Goal: Information Seeking & Learning: Check status

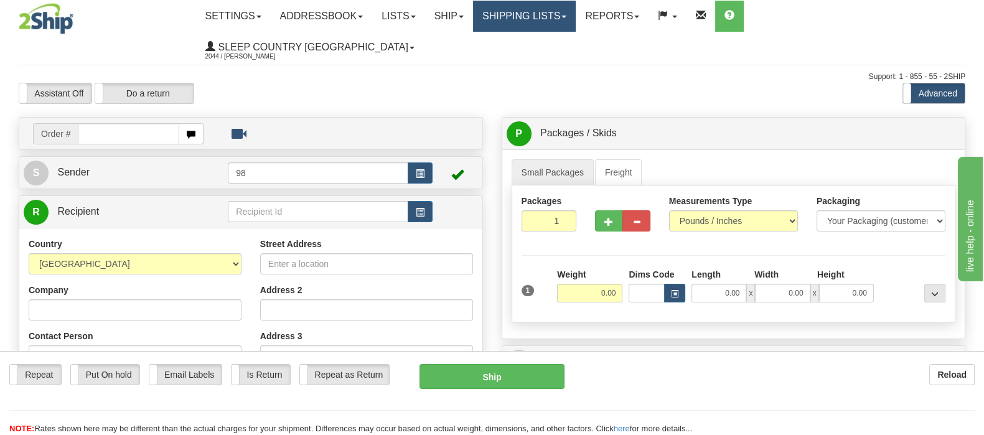
click at [544, 20] on link "Shipping lists" at bounding box center [524, 16] width 103 height 31
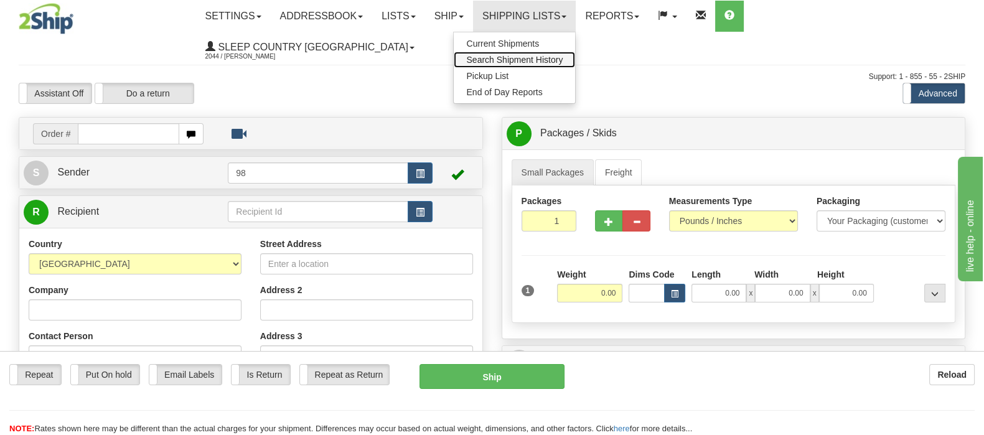
click at [554, 55] on span "Search Shipment History" at bounding box center [514, 60] width 96 height 10
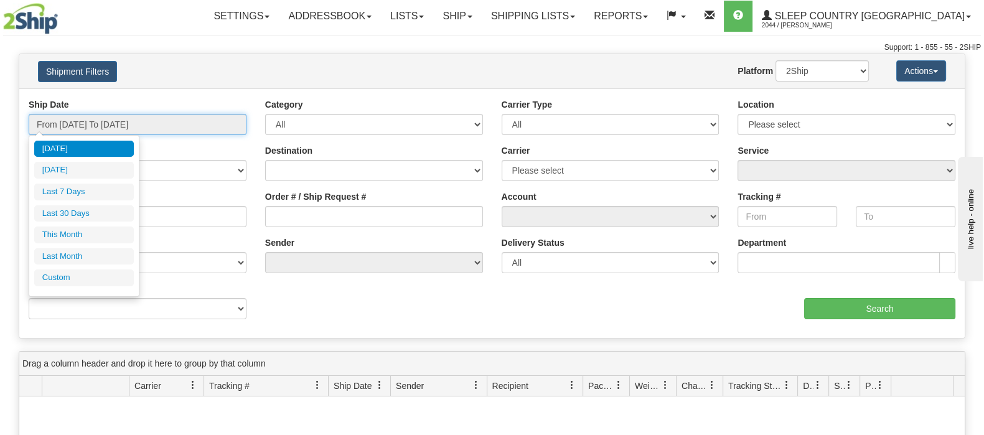
click at [139, 124] on input "From 09/01/2025 To 09/02/2025" at bounding box center [138, 124] width 218 height 21
click at [80, 212] on li "Last 30 Days" at bounding box center [84, 213] width 100 height 17
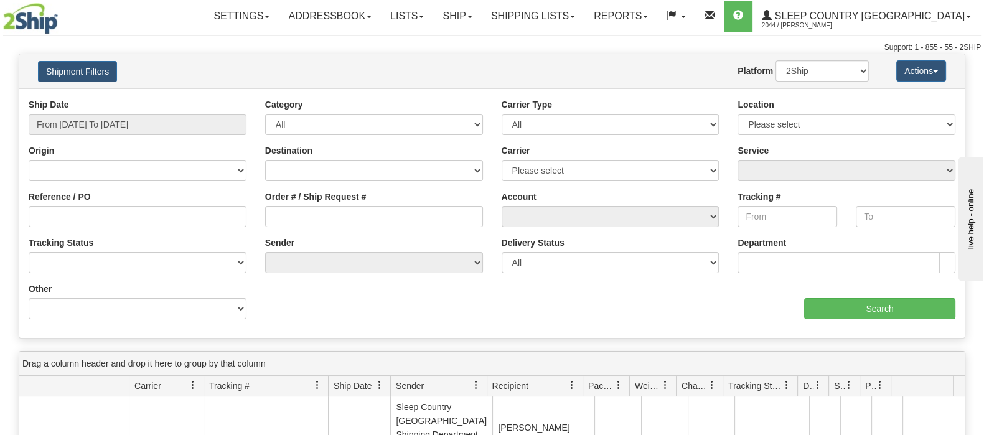
type input "From 08/04/2025 To 09/02/2025"
click at [357, 218] on input "Order # / Ship Request #" at bounding box center [374, 216] width 218 height 21
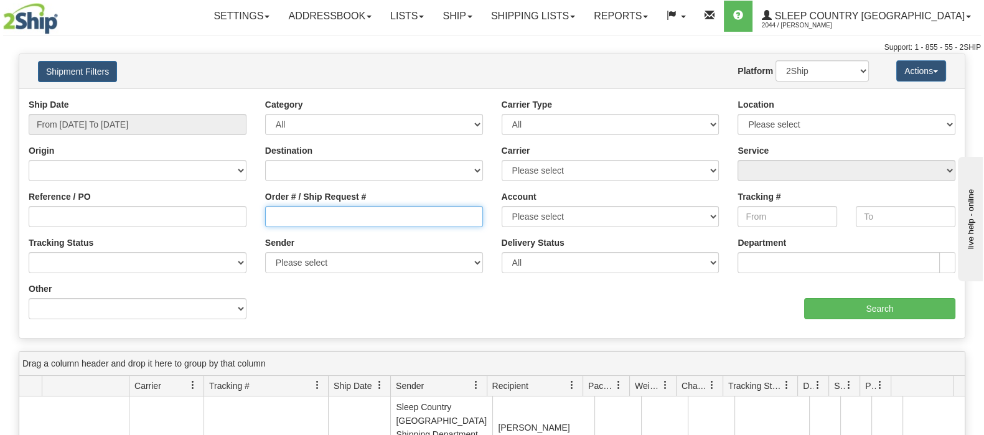
paste input "9000I001976"
type input "9000I001976"
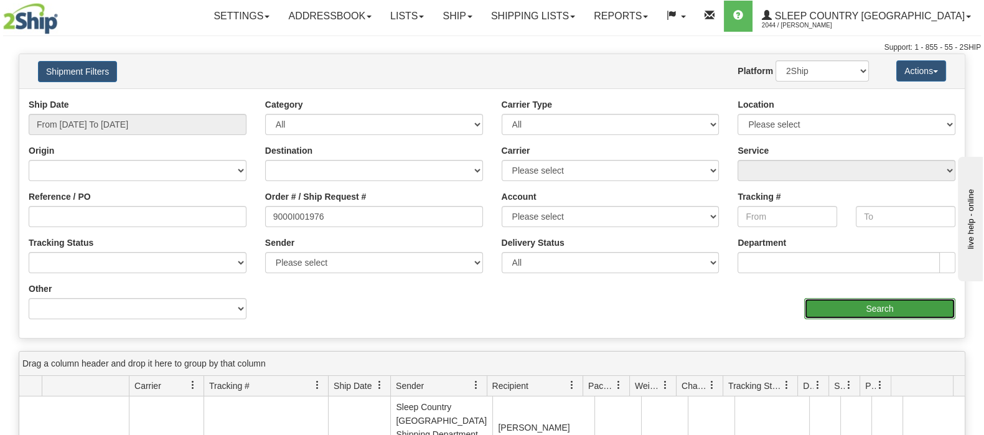
click at [890, 301] on input "Search" at bounding box center [879, 308] width 151 height 21
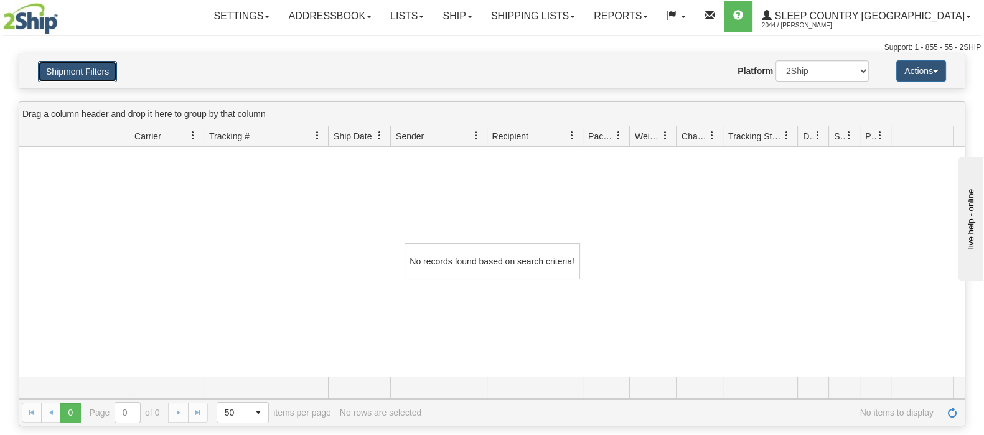
click at [95, 68] on button "Shipment Filters" at bounding box center [77, 71] width 79 height 21
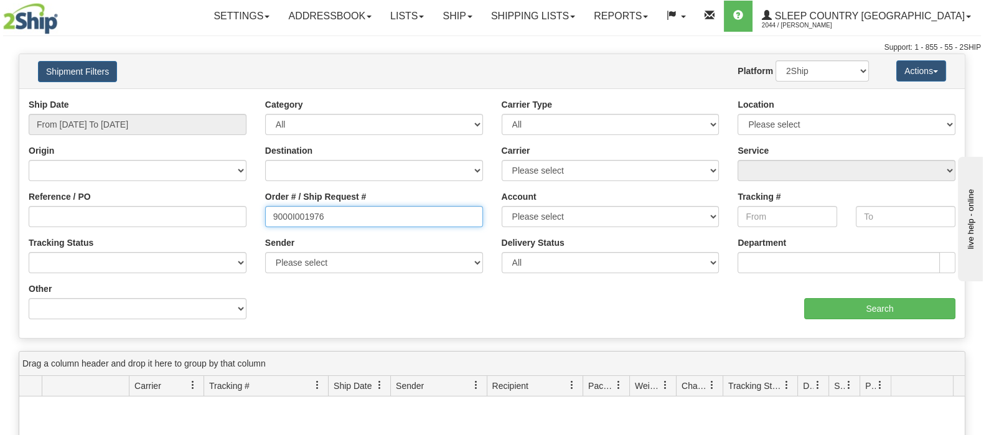
drag, startPoint x: 366, startPoint y: 208, endPoint x: 243, endPoint y: 207, distance: 123.8
click at [243, 98] on div "Reference / PO Order # / Ship Request # 9000I001976 Account Please select Canad…" at bounding box center [491, 98] width 945 height 0
click at [271, 210] on input "9000I001976" at bounding box center [374, 216] width 218 height 21
drag, startPoint x: 232, startPoint y: 209, endPoint x: 205, endPoint y: 205, distance: 27.0
click at [205, 98] on div "Reference / PO Order # / Ship Request # 9000I001976 Account Please select Canad…" at bounding box center [491, 98] width 945 height 0
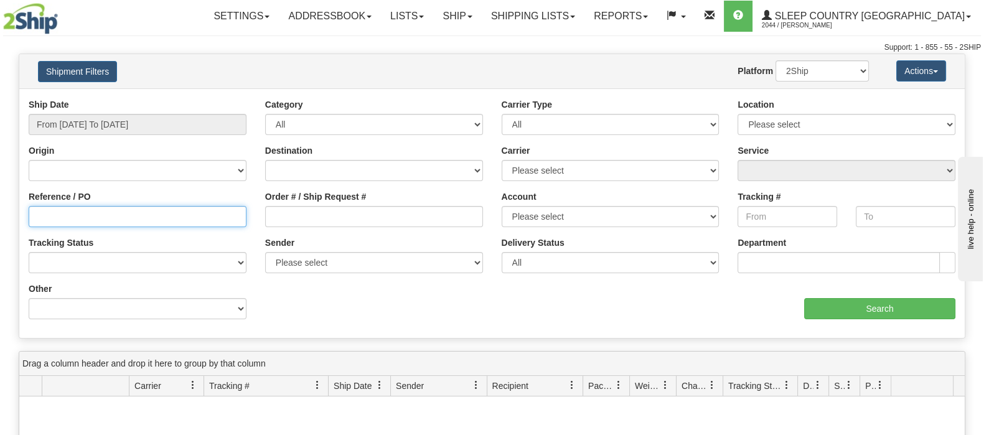
click at [208, 206] on input "Reference / PO" at bounding box center [138, 216] width 218 height 21
paste input "9000I001976"
type input "9000I001976"
click at [808, 70] on select "2Ship Imported" at bounding box center [821, 70] width 93 height 21
select select "1"
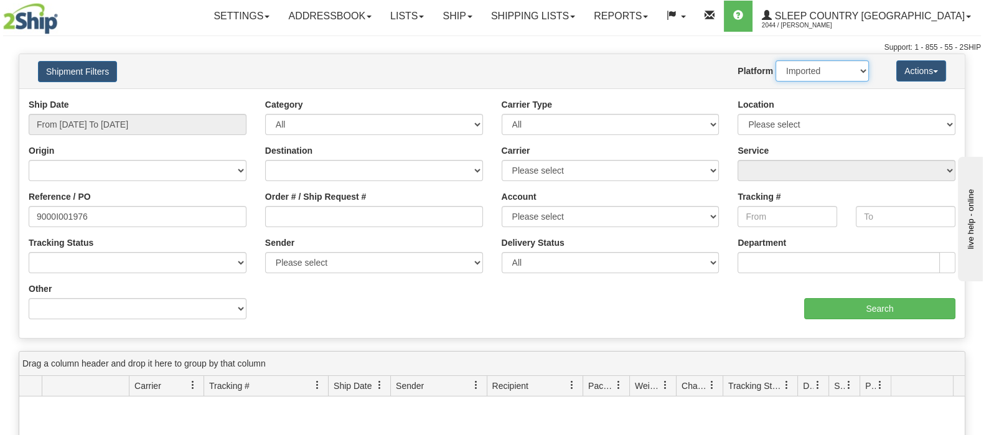
click at [775, 60] on select "2Ship Imported" at bounding box center [821, 70] width 93 height 21
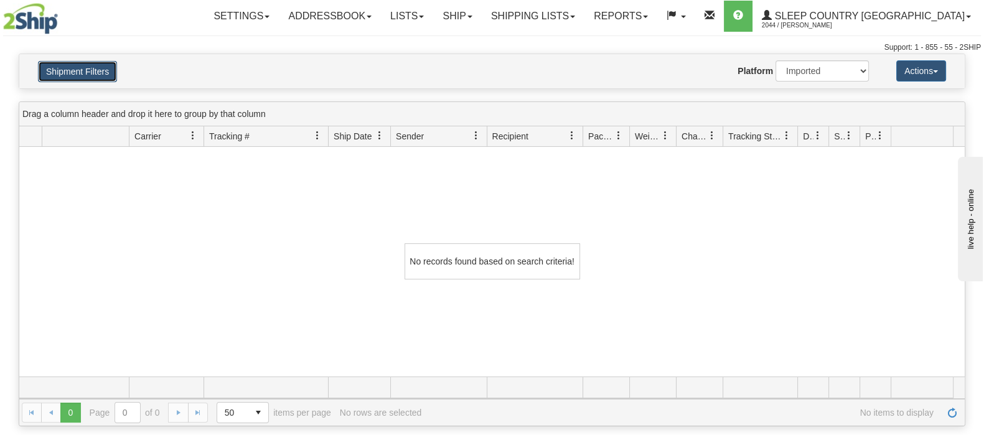
click at [50, 61] on button "Shipment Filters" at bounding box center [77, 71] width 79 height 21
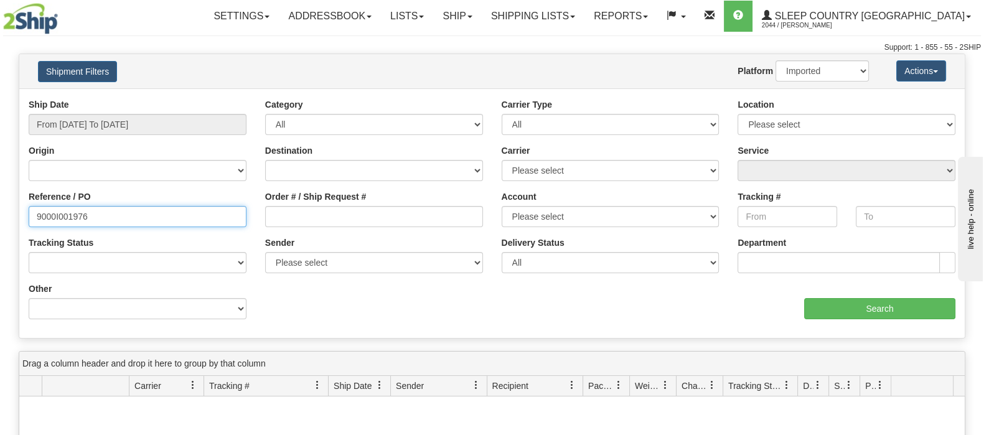
drag, startPoint x: 22, startPoint y: 225, endPoint x: -51, endPoint y: 231, distance: 73.7
click at [0, 231] on html "Upgrade Account Cancel Toggle navigation Settings New Senders" at bounding box center [492, 217] width 984 height 435
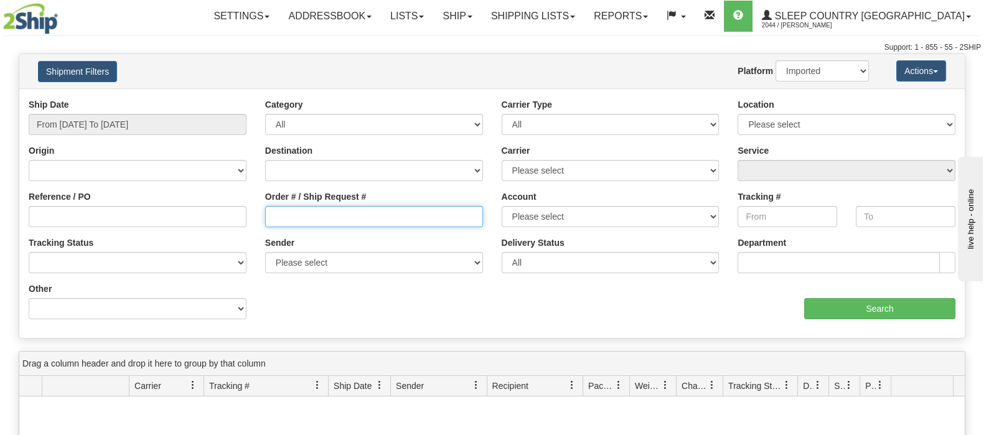
click at [342, 218] on input "Order # / Ship Request #" at bounding box center [374, 216] width 218 height 21
paste input "9000I001976"
type input "9000I001976"
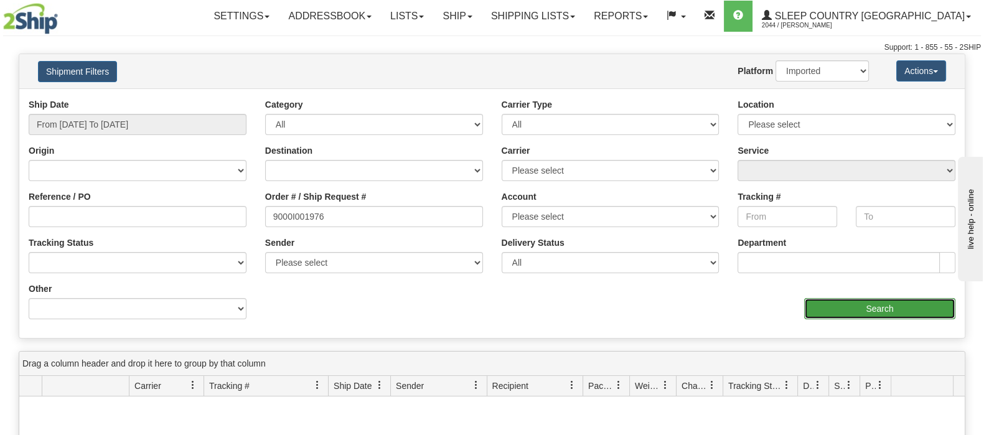
click at [862, 310] on input "Search" at bounding box center [879, 308] width 151 height 21
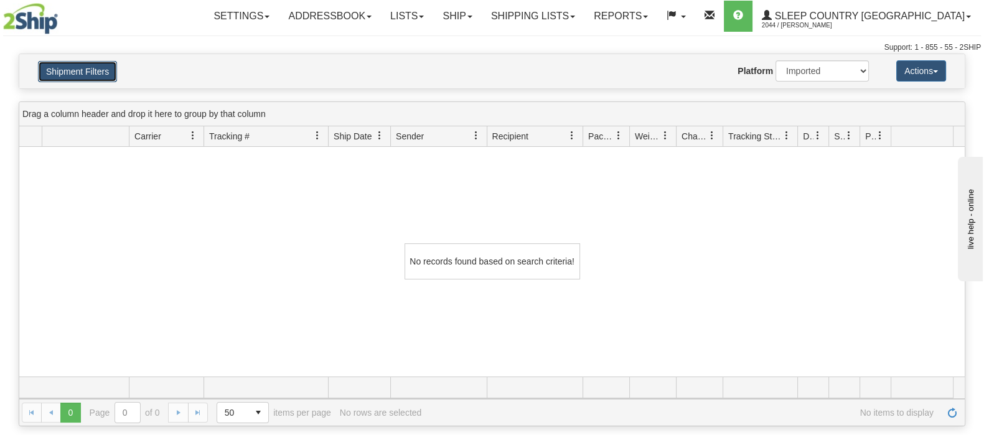
click at [106, 73] on button "Shipment Filters" at bounding box center [77, 71] width 79 height 21
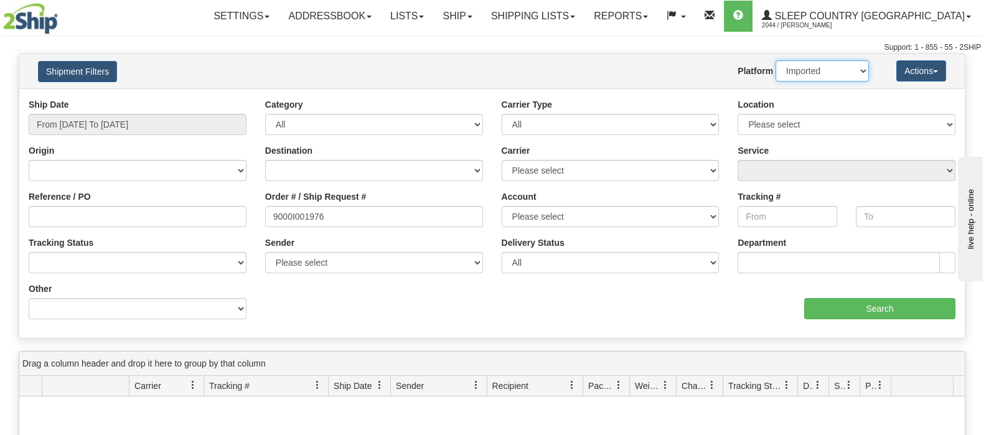
drag, startPoint x: 836, startPoint y: 65, endPoint x: 832, endPoint y: 78, distance: 13.6
click at [836, 65] on select "2Ship Imported" at bounding box center [821, 70] width 93 height 21
select select "0"
click at [775, 60] on select "2Ship Imported" at bounding box center [821, 70] width 93 height 21
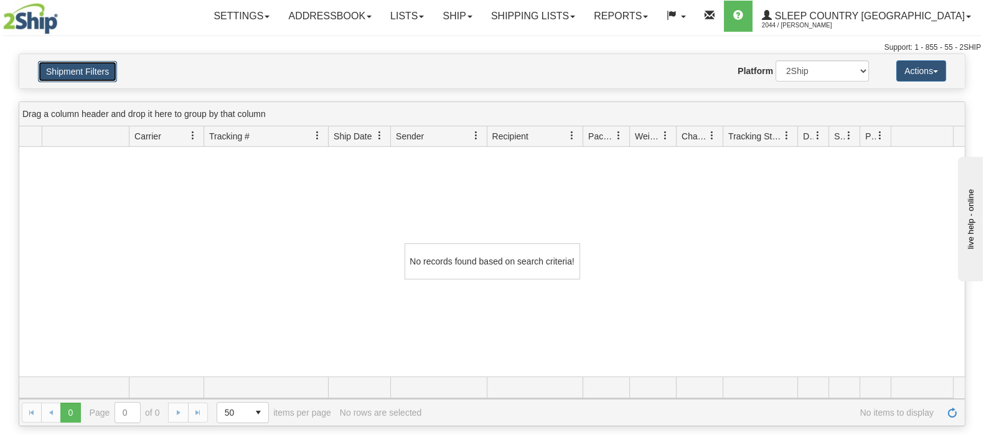
click at [62, 71] on button "Shipment Filters" at bounding box center [77, 71] width 79 height 21
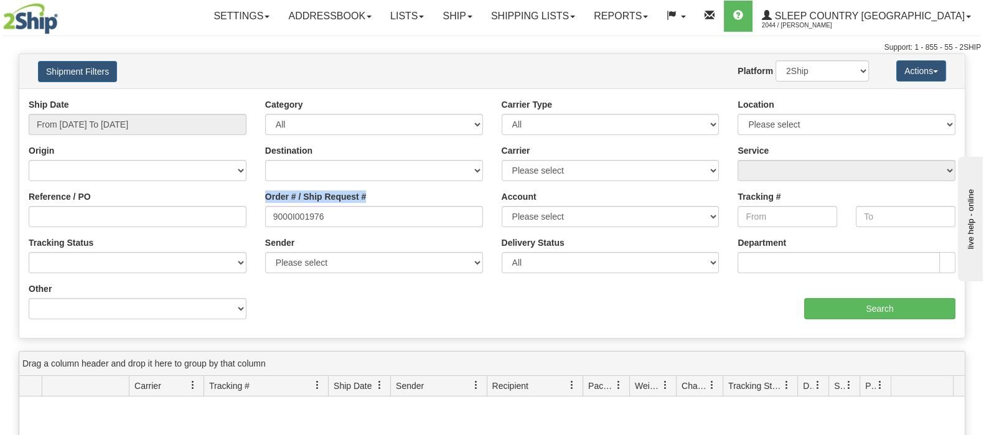
drag, startPoint x: 358, startPoint y: 225, endPoint x: 248, endPoint y: 218, distance: 109.8
click at [245, 98] on div "Reference / PO Order # / Ship Request # 9000I001976 Account Please select Canad…" at bounding box center [491, 98] width 945 height 0
drag, startPoint x: 340, startPoint y: 221, endPoint x: 266, endPoint y: 225, distance: 74.1
click at [275, 220] on input "9000I001976" at bounding box center [374, 216] width 218 height 21
drag, startPoint x: 305, startPoint y: 221, endPoint x: 296, endPoint y: 218, distance: 9.2
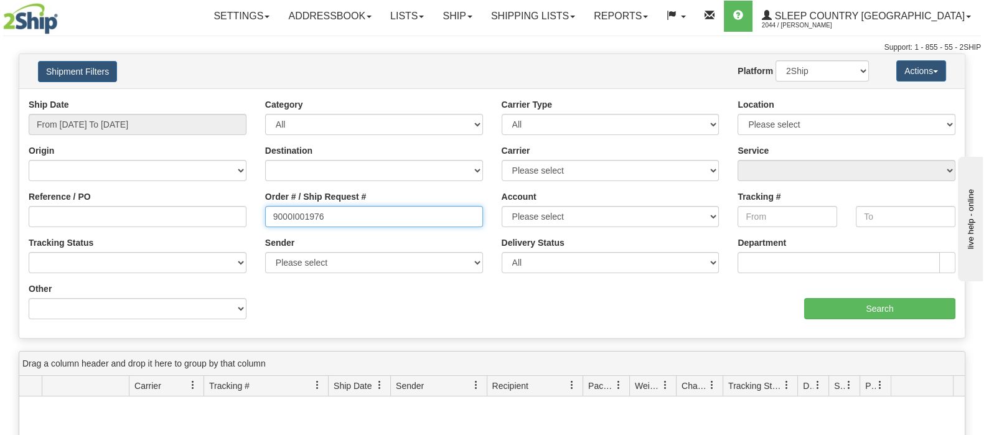
click at [304, 220] on input "9000I001976" at bounding box center [374, 216] width 218 height 21
click at [271, 216] on input "9000I001976" at bounding box center [374, 216] width 218 height 21
drag, startPoint x: 271, startPoint y: 216, endPoint x: 361, endPoint y: 213, distance: 89.6
click at [361, 213] on input "9000I001976" at bounding box center [374, 216] width 218 height 21
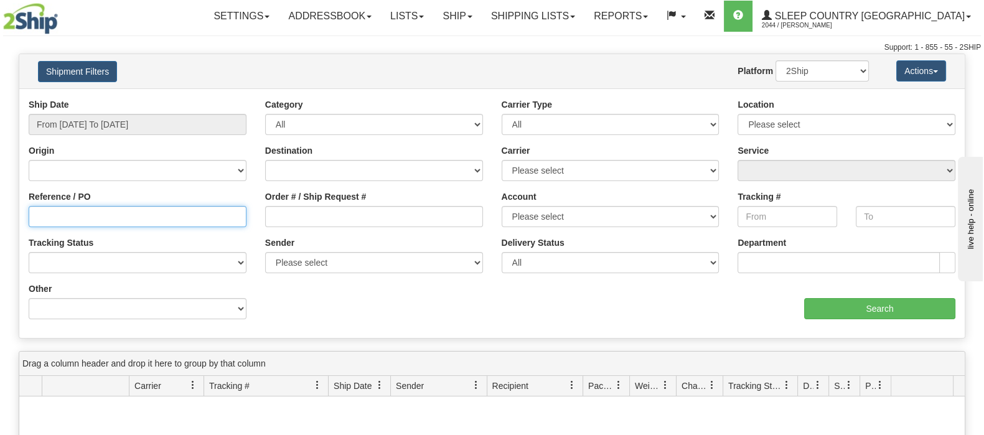
click at [225, 206] on input "Reference / PO" at bounding box center [138, 216] width 218 height 21
paste input "9000I001976"
type input "9000I001976"
drag, startPoint x: 812, startPoint y: 67, endPoint x: 811, endPoint y: 75, distance: 8.7
click at [812, 66] on select "2Ship Imported" at bounding box center [821, 70] width 93 height 21
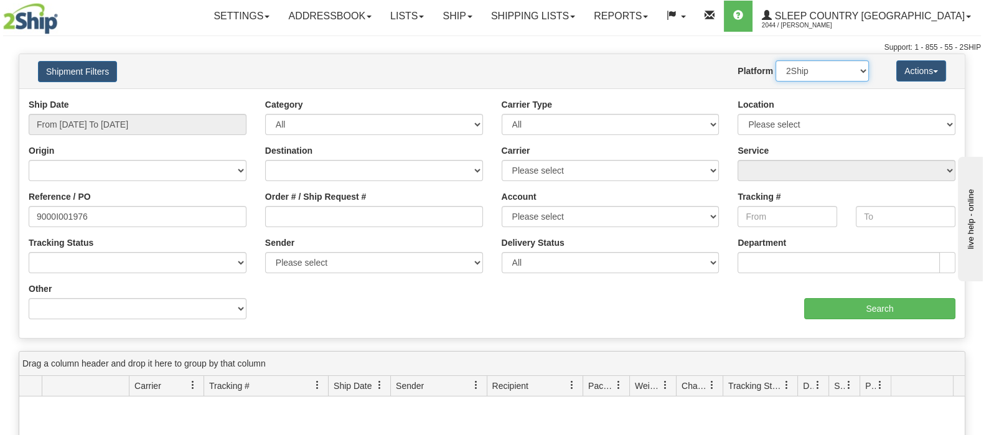
select select "1"
click at [775, 60] on select "2Ship Imported" at bounding box center [821, 70] width 93 height 21
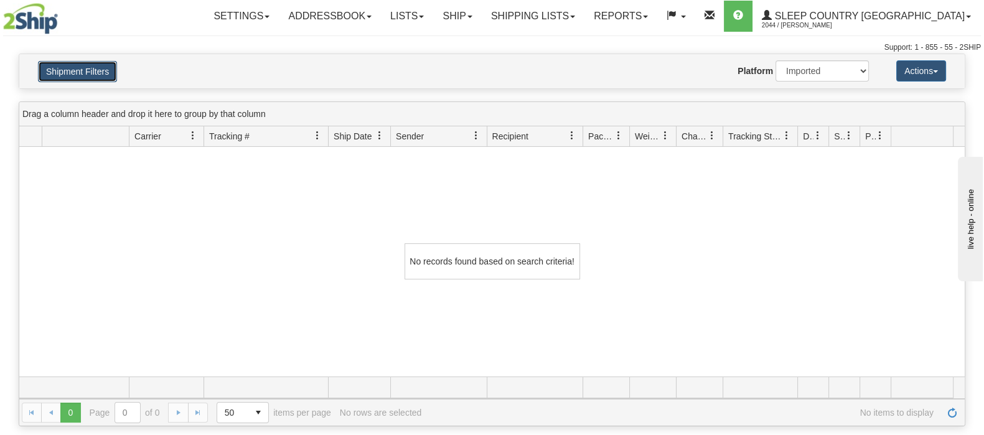
click at [100, 63] on button "Shipment Filters" at bounding box center [77, 71] width 79 height 21
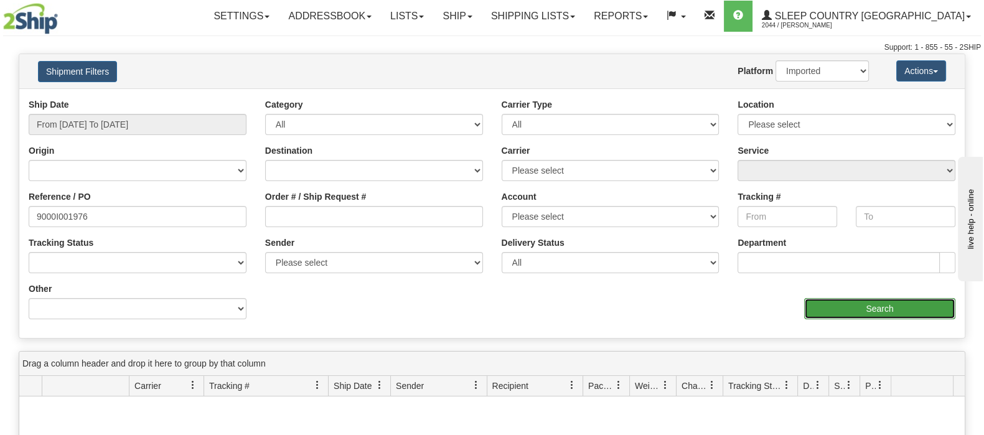
click at [840, 301] on input "Search" at bounding box center [879, 308] width 151 height 21
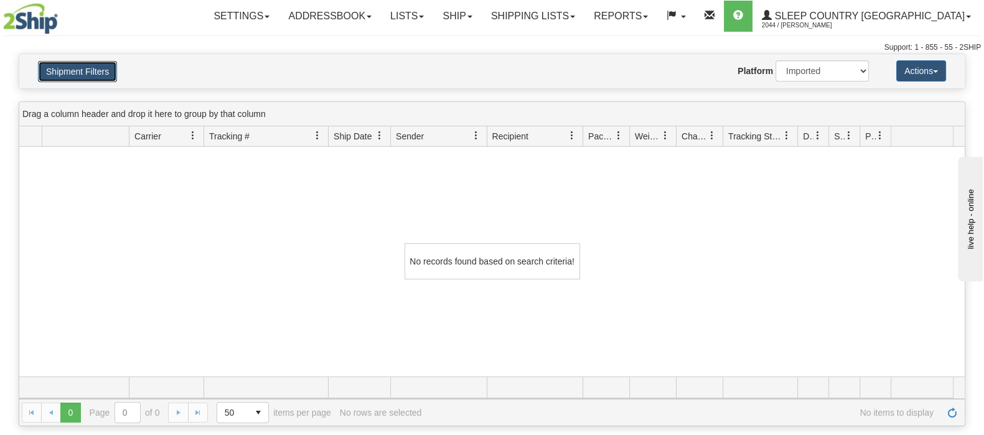
click at [101, 74] on button "Shipment Filters" at bounding box center [77, 71] width 79 height 21
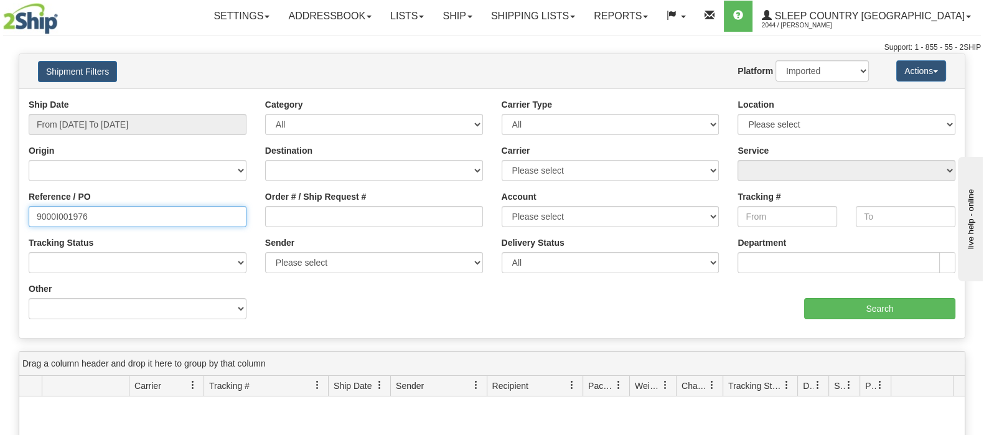
drag, startPoint x: 27, startPoint y: 223, endPoint x: 0, endPoint y: 223, distance: 27.4
click at [9, 224] on div "Please wait... × Confirm Delete Delete Cancel × Confirm Delete Yes No Cancel × …" at bounding box center [492, 365] width 984 height 622
paste input "1021195"
type input "1021195"
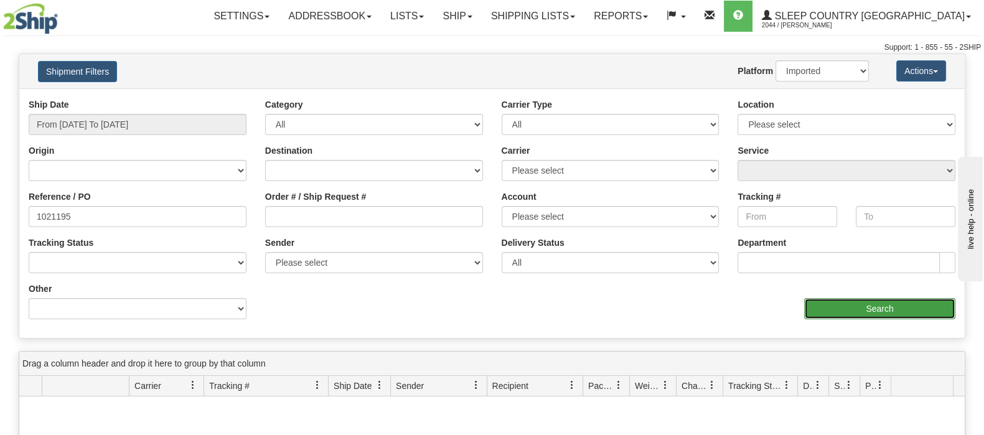
click at [826, 299] on input "Search" at bounding box center [879, 308] width 151 height 21
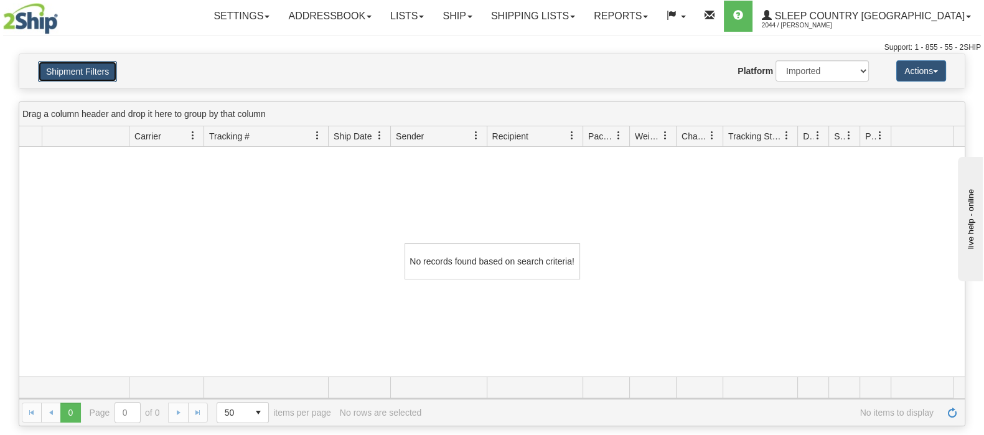
click at [86, 70] on button "Shipment Filters" at bounding box center [77, 71] width 79 height 21
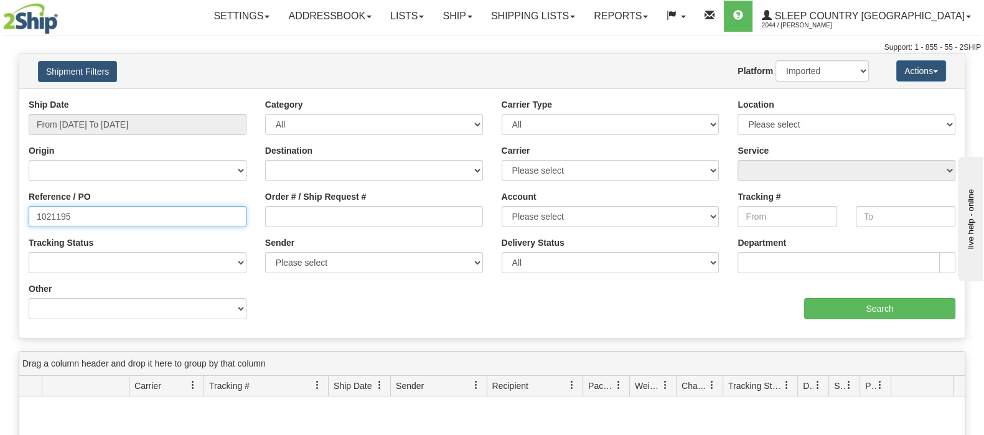
drag, startPoint x: 79, startPoint y: 216, endPoint x: 49, endPoint y: 215, distance: 30.5
click at [79, 216] on input "1021195" at bounding box center [138, 216] width 218 height 21
click at [36, 214] on input "1021195" at bounding box center [138, 216] width 218 height 21
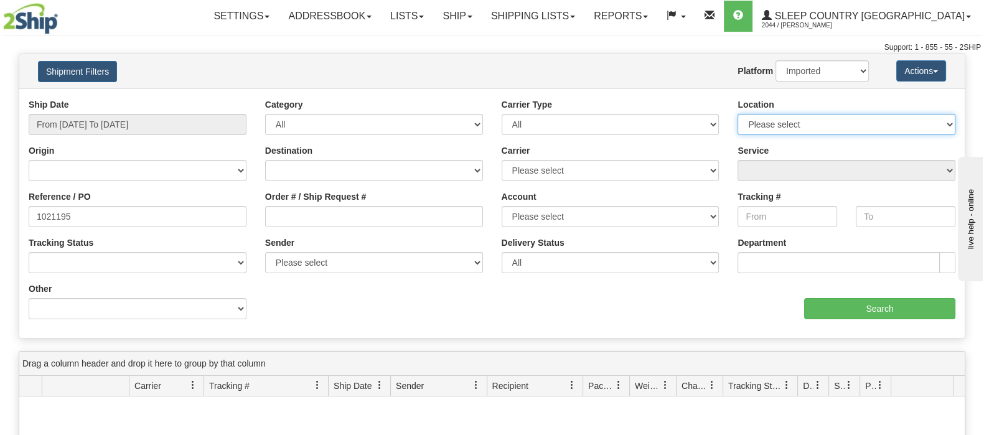
click at [869, 133] on select "Please select Old Toronto DC 921 922 93 94 97 390 915 916 98 902 95 96 90 91 92…" at bounding box center [846, 124] width 218 height 21
click at [796, 63] on select "2Ship Imported" at bounding box center [821, 70] width 93 height 21
select select "0"
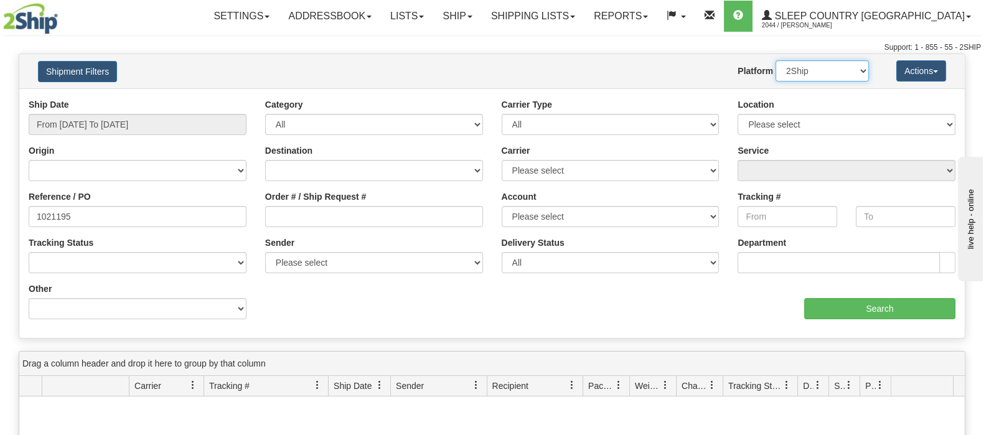
click at [775, 60] on select "2Ship Imported" at bounding box center [821, 70] width 93 height 21
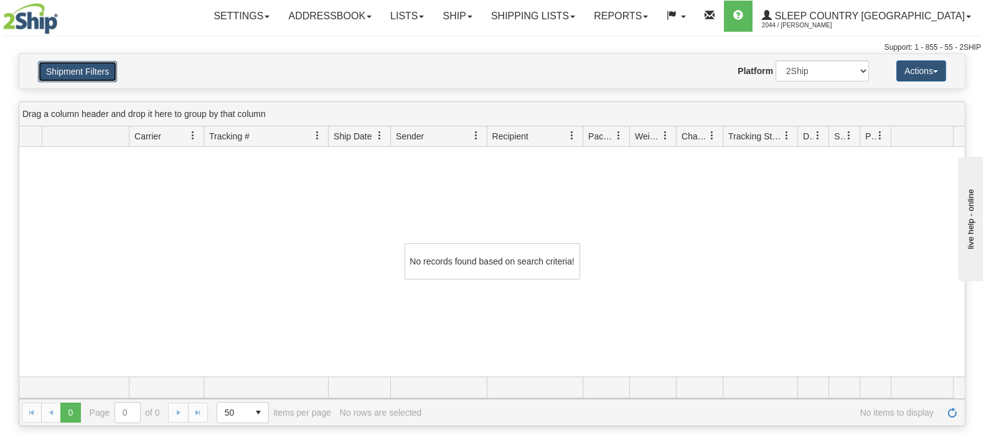
click at [92, 72] on button "Shipment Filters" at bounding box center [77, 71] width 79 height 21
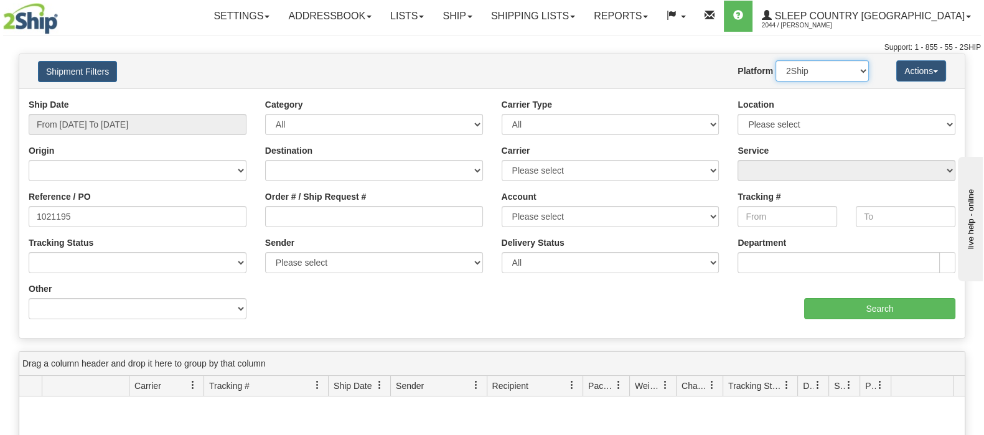
click at [796, 68] on select "2Ship Imported" at bounding box center [821, 70] width 93 height 21
click at [800, 124] on select "Please select Old Toronto DC 921 922 93 94 97 390 915 916 98 902 95 96 90 91 92…" at bounding box center [846, 124] width 218 height 21
drag, startPoint x: 115, startPoint y: 222, endPoint x: -57, endPoint y: 219, distance: 171.7
click at [0, 219] on html "Upgrade Account Cancel Toggle navigation Settings New Senders" at bounding box center [492, 217] width 984 height 435
paste input "LYNNE TOUTAIN"
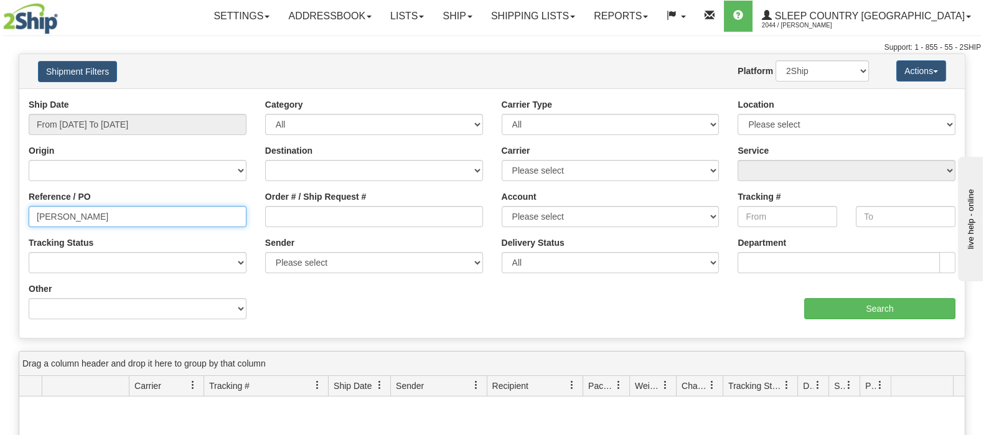
click at [37, 218] on input "LYNNE TOUTAIN" at bounding box center [138, 216] width 218 height 21
type input "LYNNE TOUTAIN"
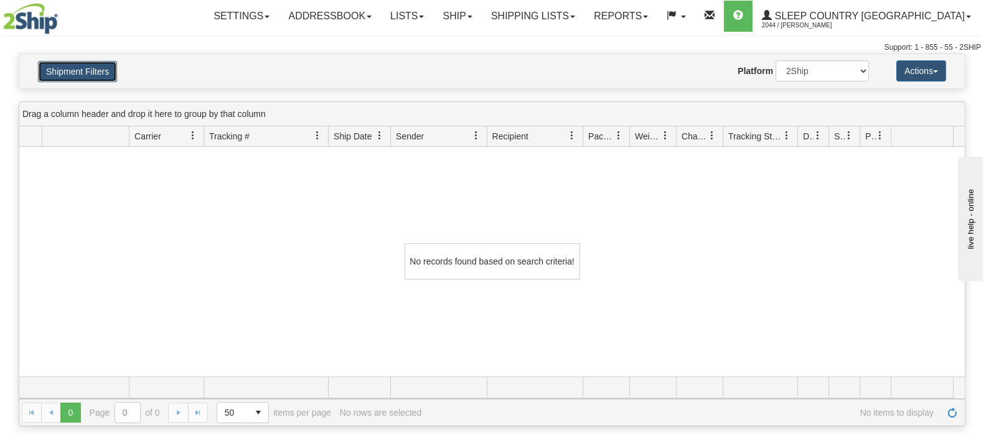
click at [76, 61] on button "Shipment Filters" at bounding box center [77, 71] width 79 height 21
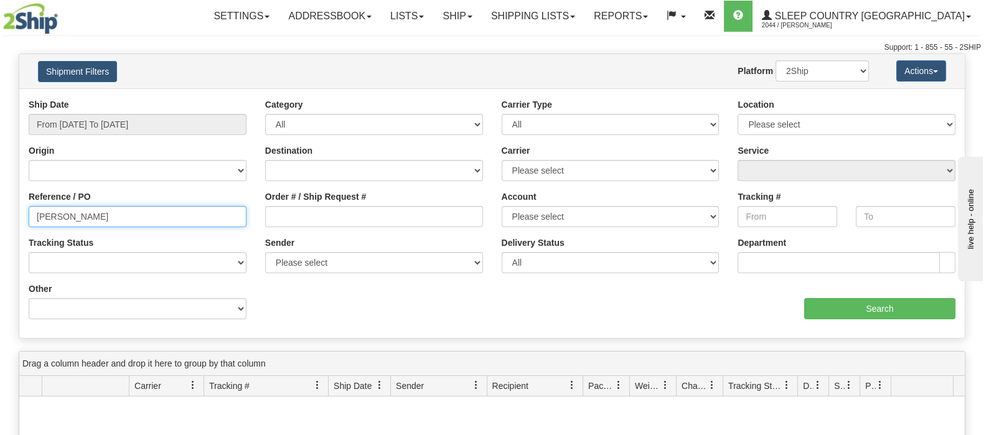
click at [137, 225] on input "LYNNE TOUTAIN" at bounding box center [138, 216] width 218 height 21
drag, startPoint x: -14, startPoint y: 216, endPoint x: -118, endPoint y: 216, distance: 104.5
click at [0, 216] on html "Upgrade Account Cancel Toggle navigation Settings New Senders" at bounding box center [492, 217] width 984 height 435
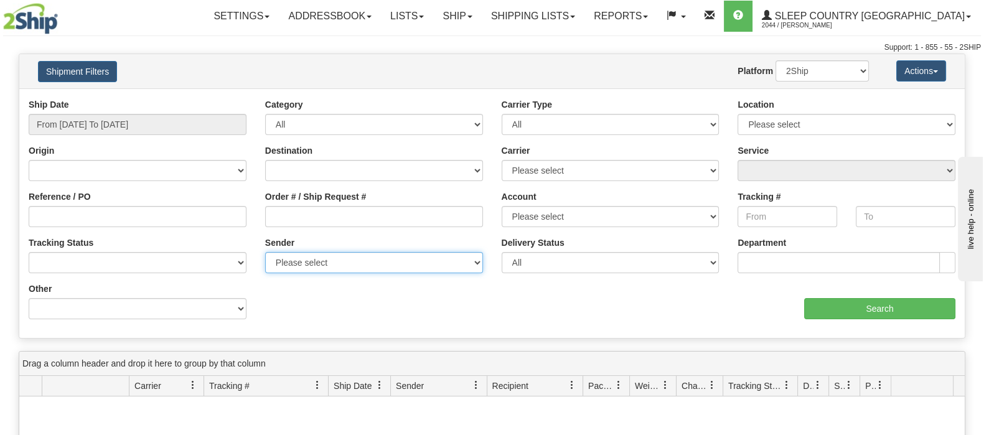
click at [401, 263] on select "Please select Sleep Country Canada, Bernard Cabana , (CA) Sleep Country Canada,…" at bounding box center [374, 262] width 218 height 21
click at [378, 303] on div "Ship Date From 08/04/2025 To 09/02/2025 Category All Inbound Outbound Carrier T…" at bounding box center [491, 213] width 945 height 230
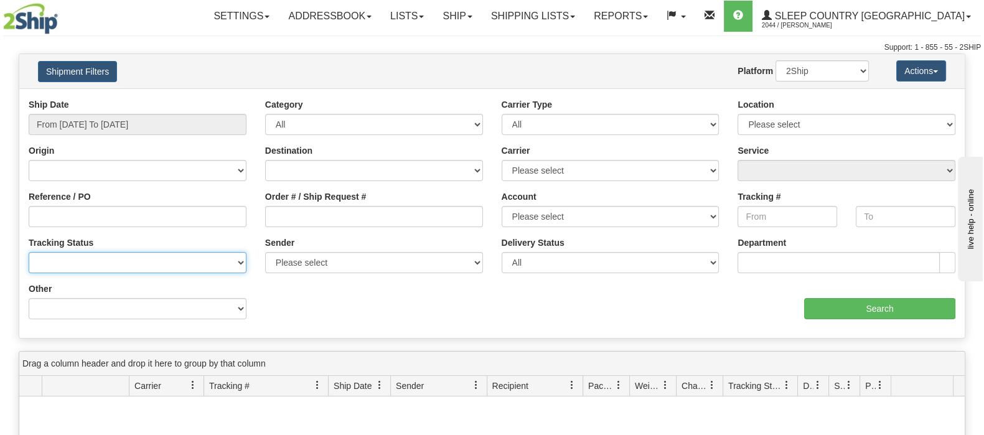
click at [223, 263] on select "No Tracking Info Delivered In Transit Out For Delivery Exception Partial Delive…" at bounding box center [138, 262] width 218 height 21
click at [339, 292] on div "Ship Date From 08/04/2025 To 09/02/2025 Category All Inbound Outbound Carrier T…" at bounding box center [491, 213] width 945 height 230
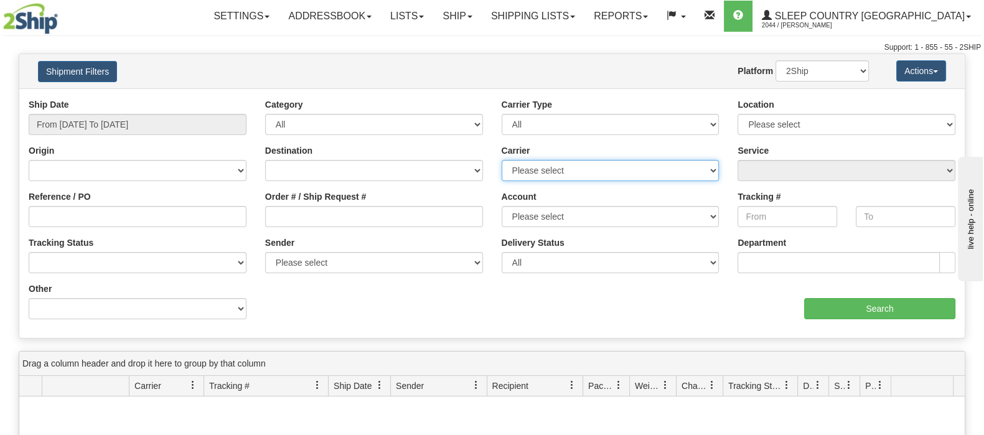
click at [671, 174] on select "Please select Canada Post Canpar FedEx Express® My Carrier Purolator UPS" at bounding box center [610, 170] width 218 height 21
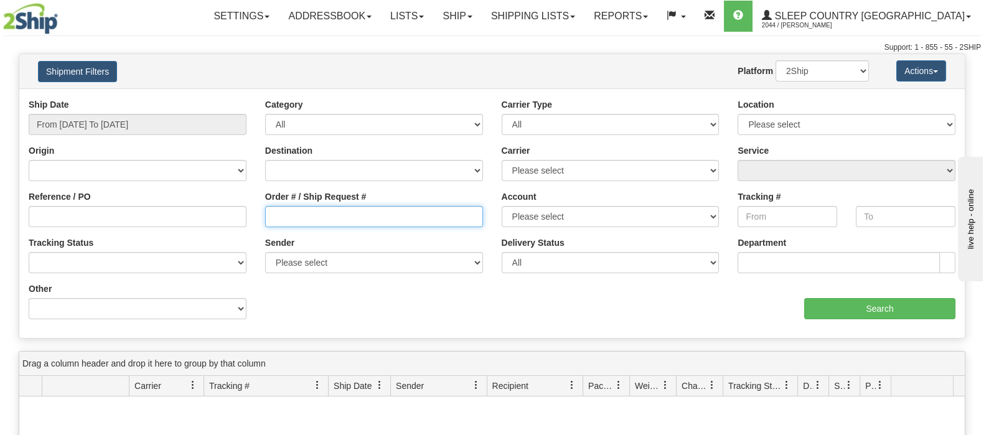
click at [338, 210] on input "Order # / Ship Request #" at bounding box center [374, 216] width 218 height 21
paste input "LYNNE TOUTAIN"
type input "LYNNE TOUTAIN"
click at [879, 320] on div "Ship Date From 08/04/2025 To 09/02/2025 Category All Inbound Outbound Carrier T…" at bounding box center [491, 213] width 945 height 230
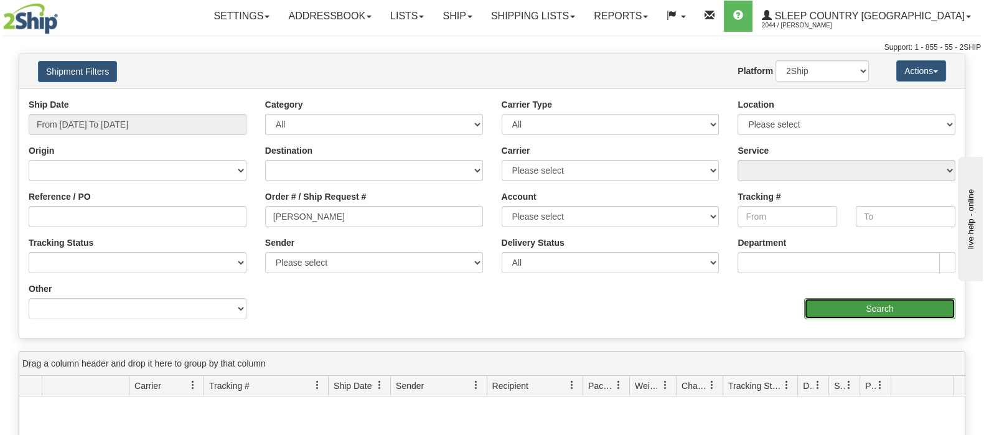
click at [847, 302] on input "Search" at bounding box center [879, 308] width 151 height 21
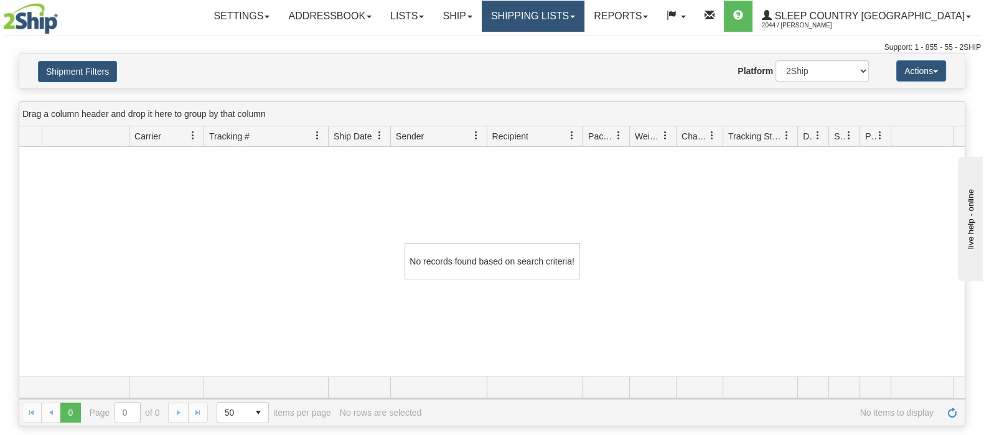
click at [584, 11] on link "Shipping lists" at bounding box center [533, 16] width 103 height 31
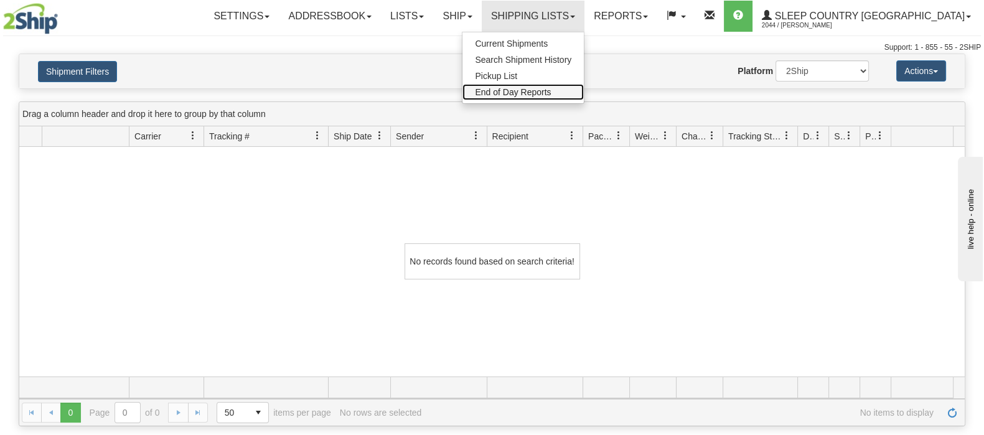
drag, startPoint x: 620, startPoint y: 91, endPoint x: 635, endPoint y: 95, distance: 15.4
click at [584, 91] on link "End of Day Reports" at bounding box center [522, 92] width 121 height 16
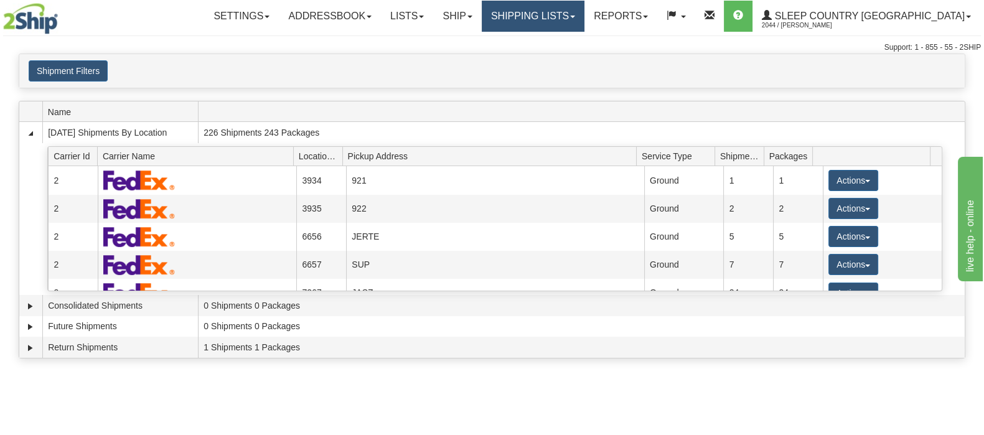
click at [584, 11] on link "Shipping lists" at bounding box center [533, 16] width 103 height 31
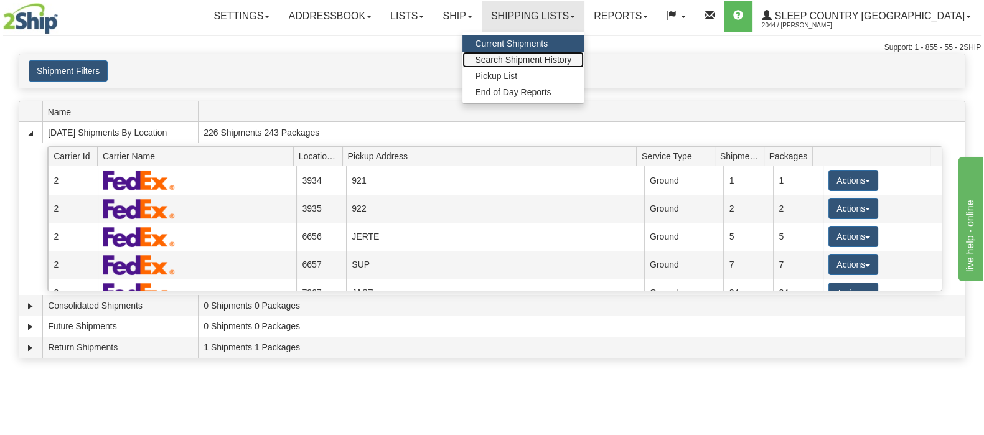
click at [571, 62] on span "Search Shipment History" at bounding box center [523, 60] width 96 height 10
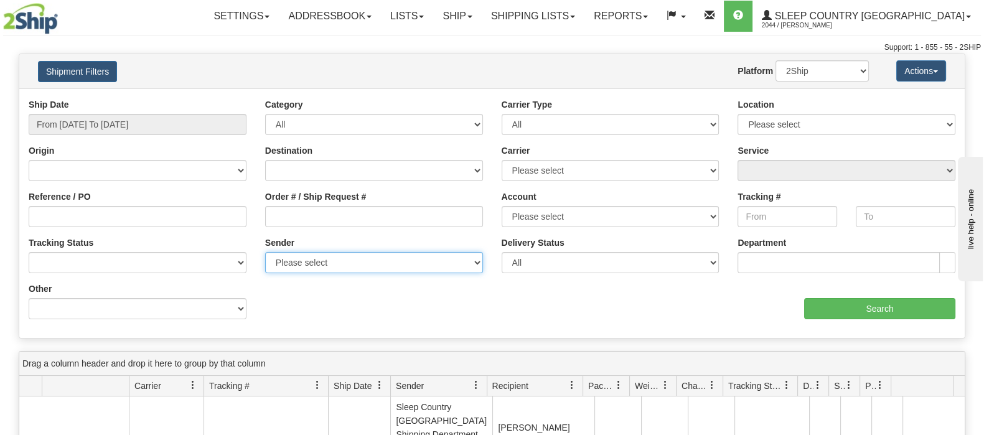
click at [381, 258] on select "Please select Sleep Country Canada, Bernard Cabana , (CA) Sleep Country Canada,…" at bounding box center [374, 262] width 218 height 21
click at [473, 305] on div "Ship Date From 09/01/2025 To 09/02/2025 Category All Inbound Outbound Carrier T…" at bounding box center [491, 213] width 945 height 230
click at [647, 157] on div "Carrier Please select Canada Post Canpar FedEx Express® My Carrier Purolator UPS" at bounding box center [610, 162] width 218 height 37
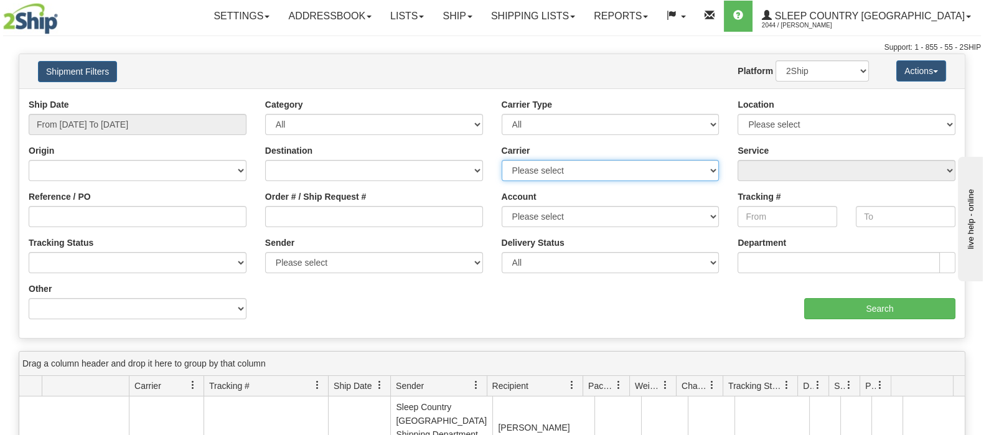
click at [650, 169] on select "Please select Canada Post Canpar FedEx Express® My Carrier Purolator UPS" at bounding box center [610, 170] width 218 height 21
click at [385, 315] on div "Ship Date From 09/01/2025 To 09/02/2025 Category All Inbound Outbound Carrier T…" at bounding box center [491, 213] width 945 height 230
